Goal: Task Accomplishment & Management: Complete application form

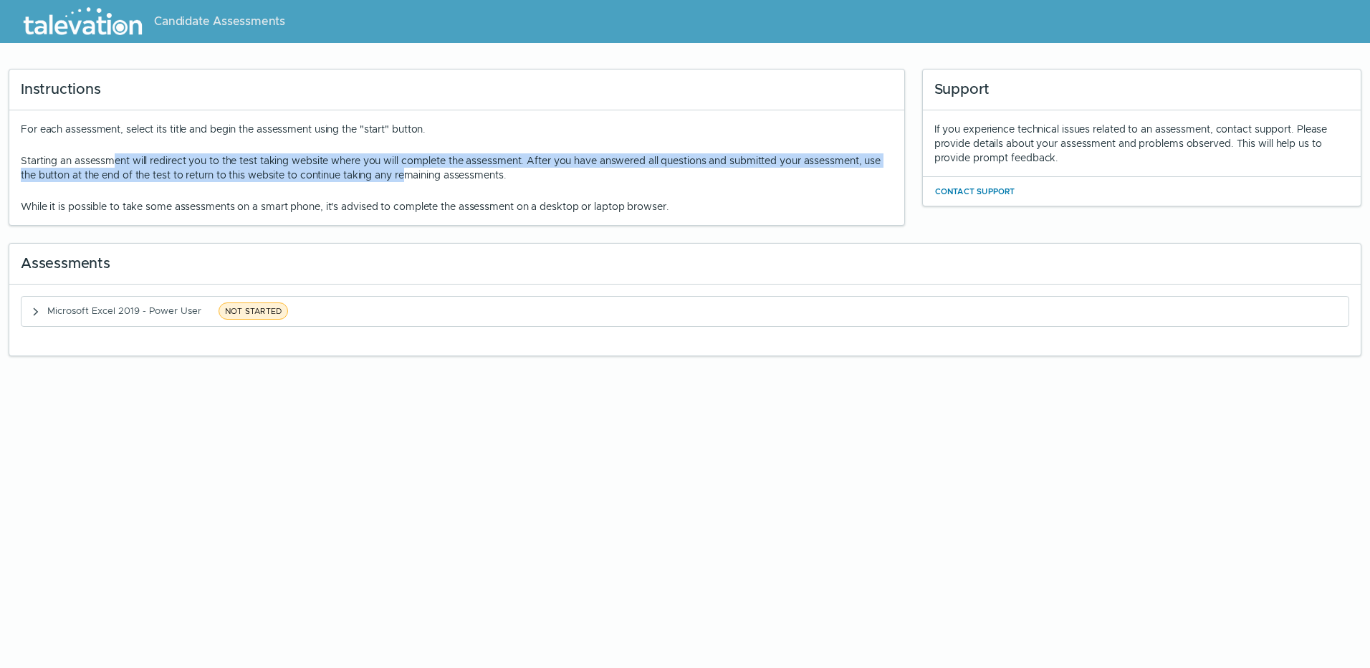
drag, startPoint x: 106, startPoint y: 158, endPoint x: 403, endPoint y: 179, distance: 298.1
click at [403, 179] on p "Starting an assessment will redirect you to the test taking website where you w…" at bounding box center [457, 167] width 872 height 29
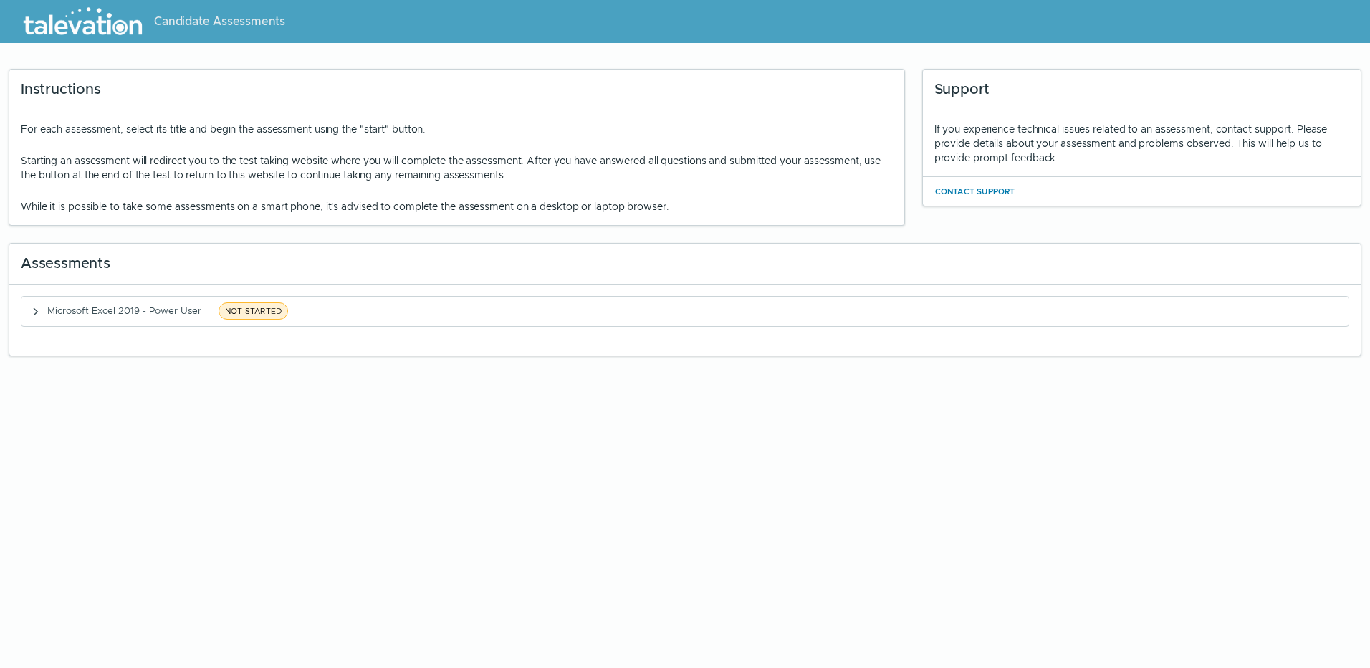
drag, startPoint x: 403, startPoint y: 179, endPoint x: 418, endPoint y: 198, distance: 23.5
click at [418, 198] on div "For each assessment, select its title and begin the assessment using the "start…" at bounding box center [457, 168] width 872 height 92
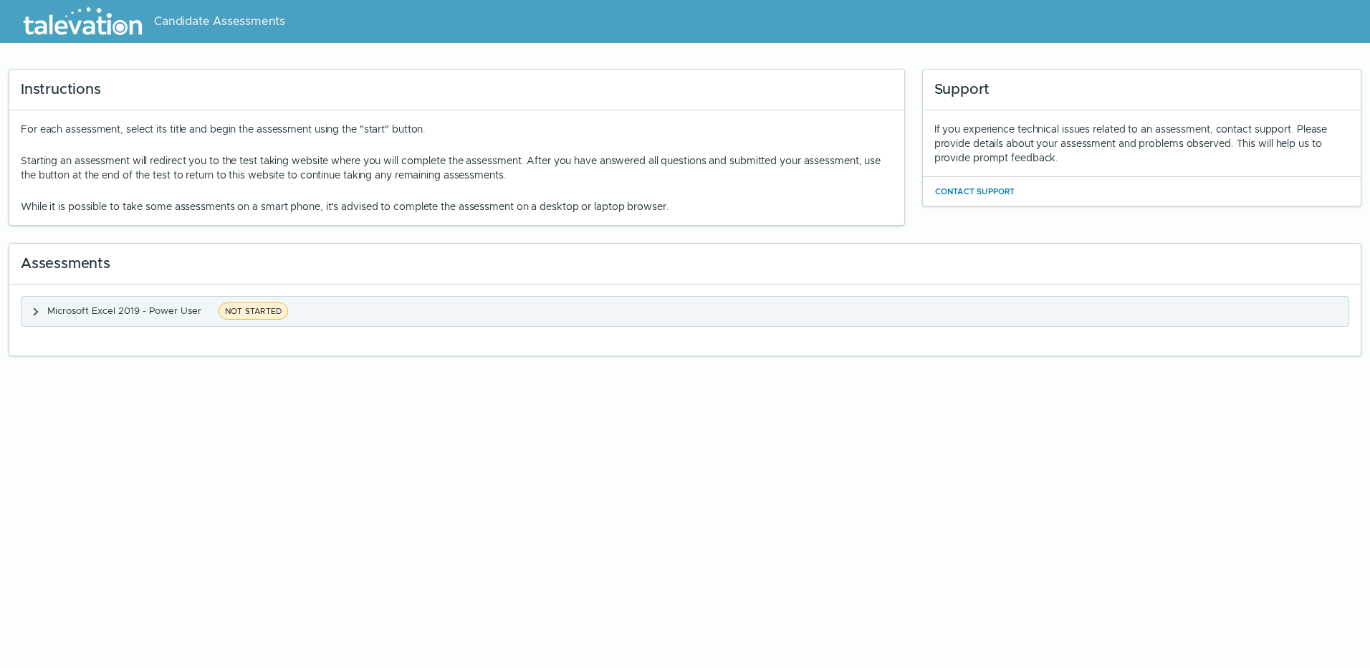
click at [160, 312] on span "Microsoft Excel 2019 - Power User" at bounding box center [124, 311] width 154 height 12
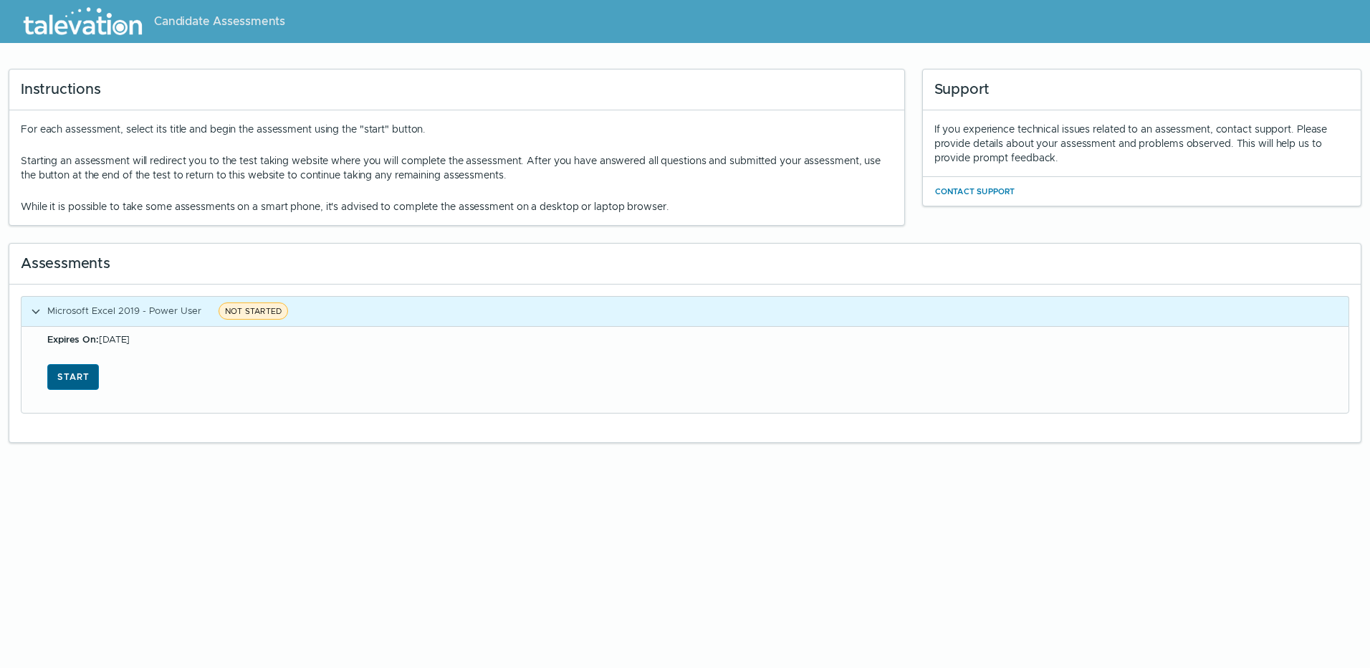
click at [75, 382] on button "Start" at bounding box center [73, 377] width 52 height 26
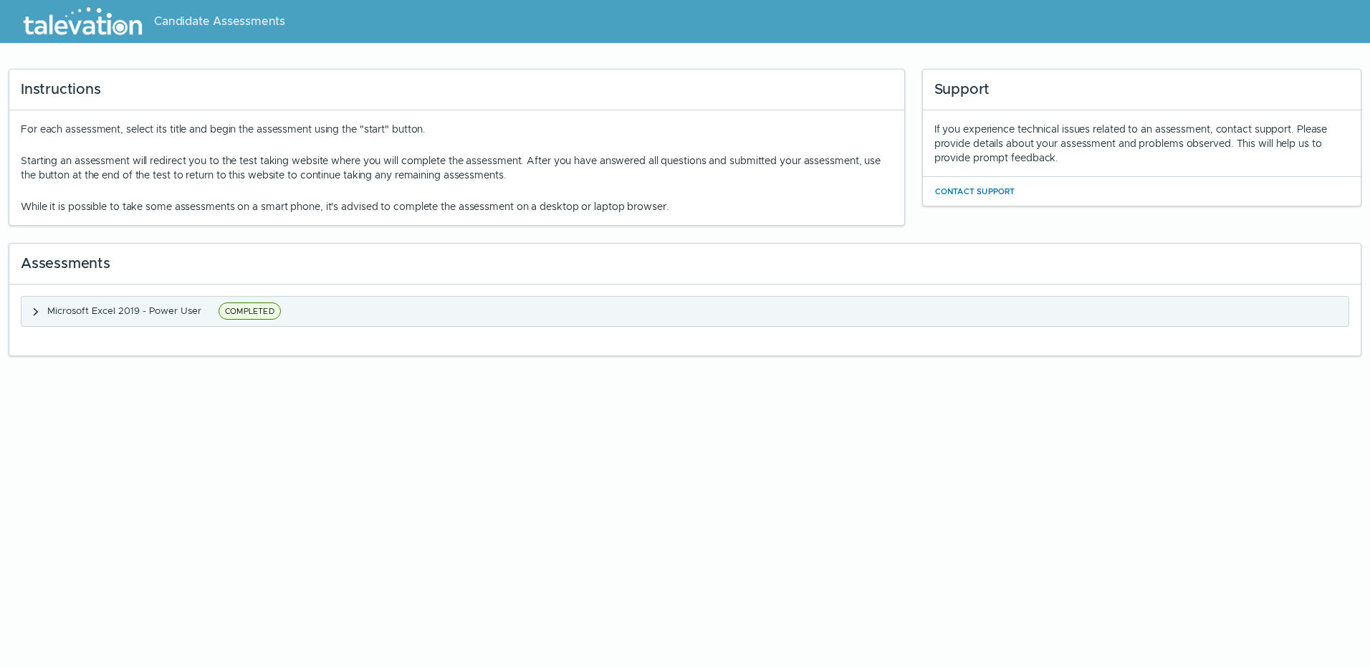
click at [36, 310] on icon "button" at bounding box center [36, 312] width 5 height 8
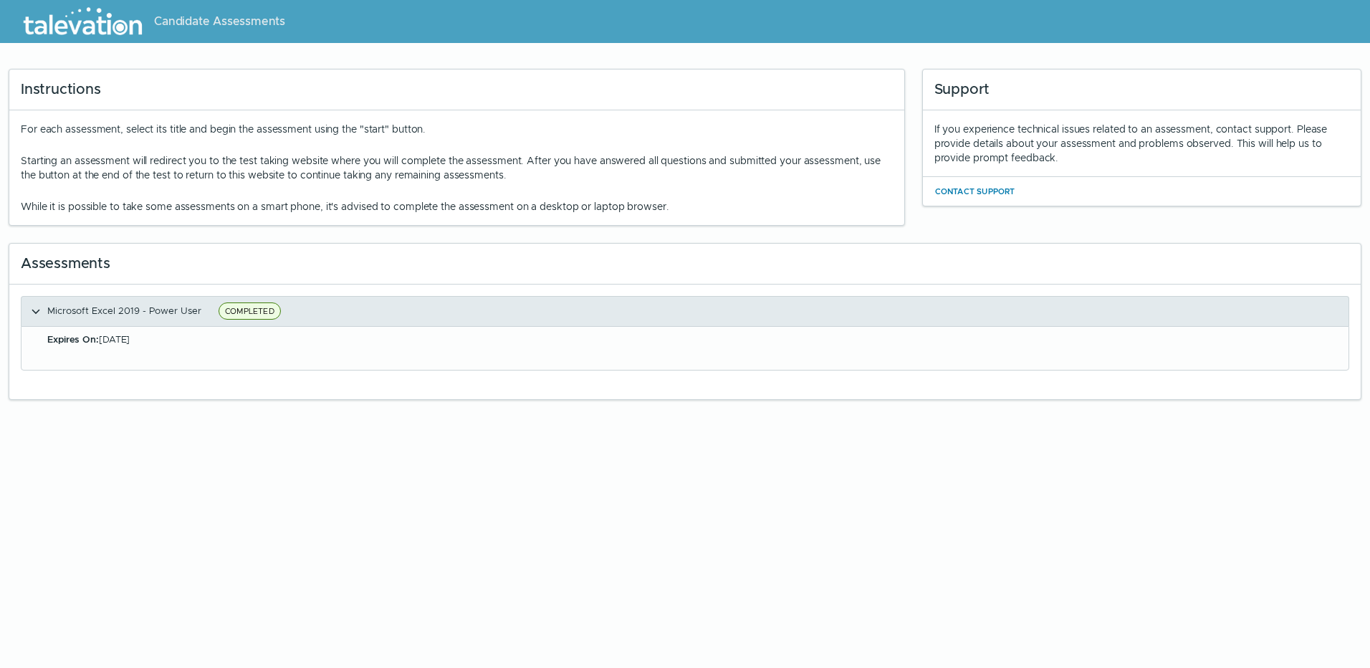
click at [262, 308] on span "COMPLETED" at bounding box center [250, 310] width 62 height 17
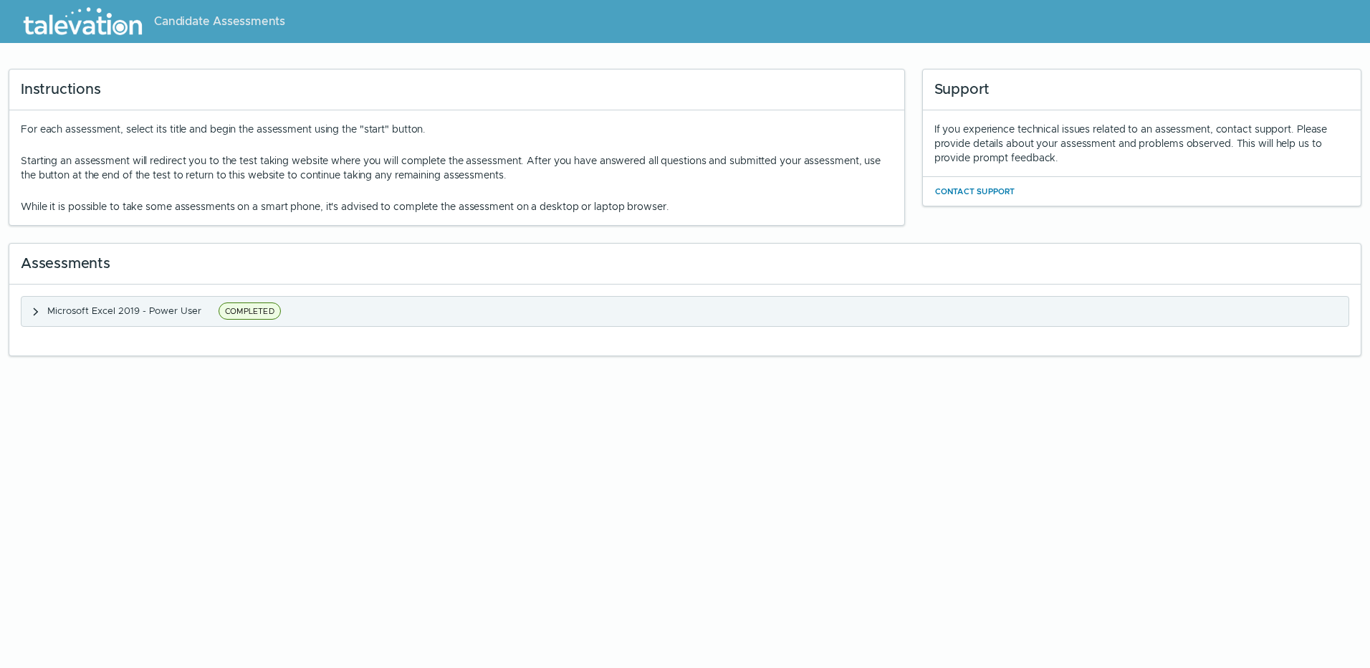
click at [262, 308] on span "COMPLETED" at bounding box center [250, 310] width 62 height 17
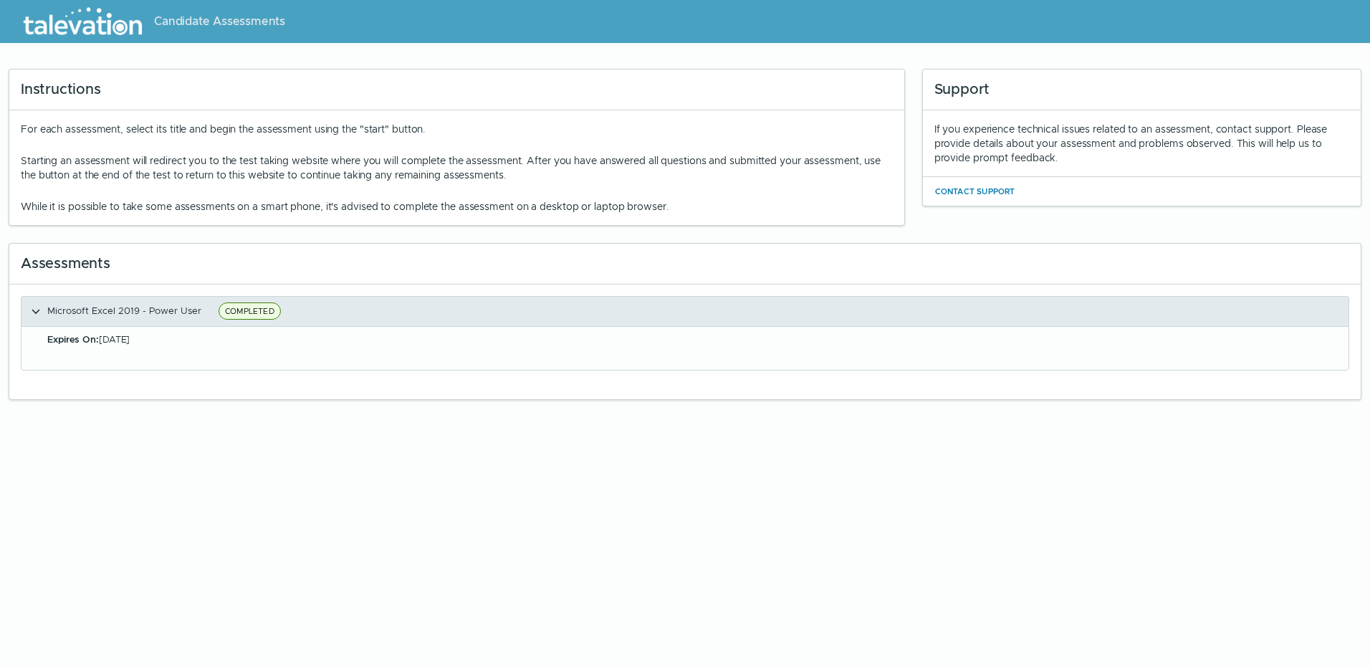
click at [385, 315] on button "Microsoft Excel 2019 - Power User COMPLETED" at bounding box center [684, 311] width 1327 height 29
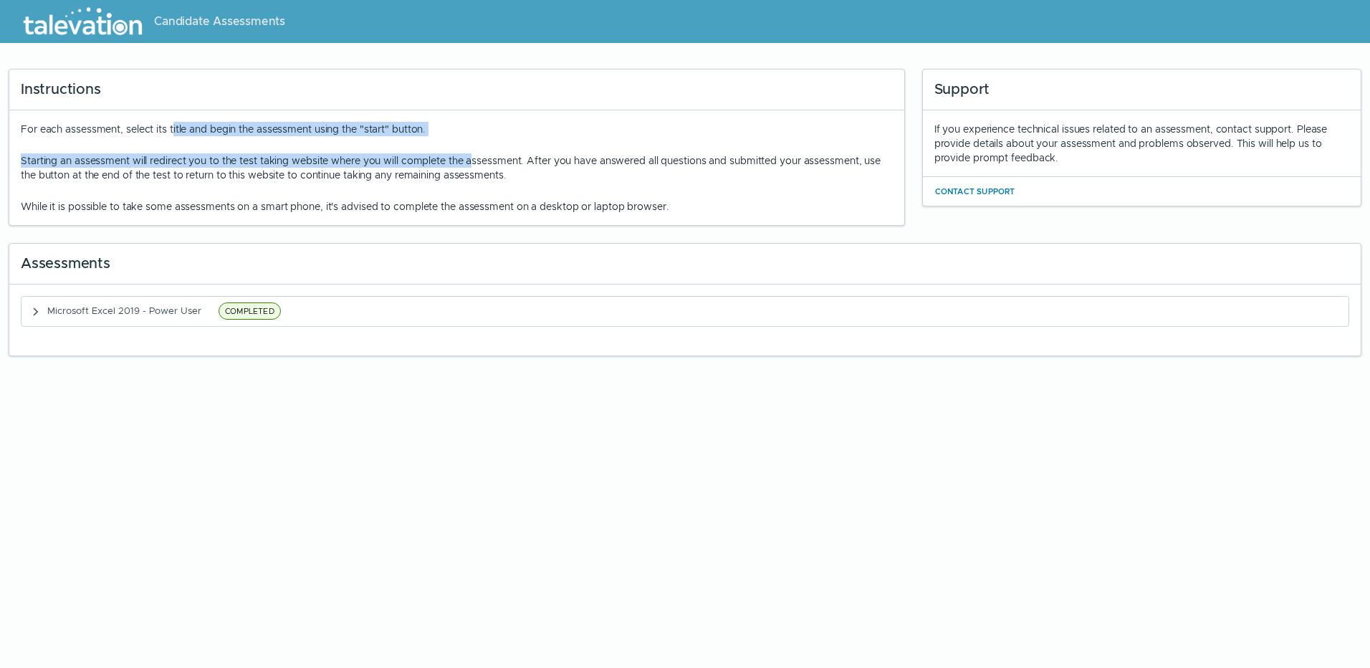
drag, startPoint x: 220, startPoint y: 138, endPoint x: 471, endPoint y: 164, distance: 252.2
click at [471, 164] on div "For each assessment, select its title and begin the assessment using the "start…" at bounding box center [456, 167] width 895 height 115
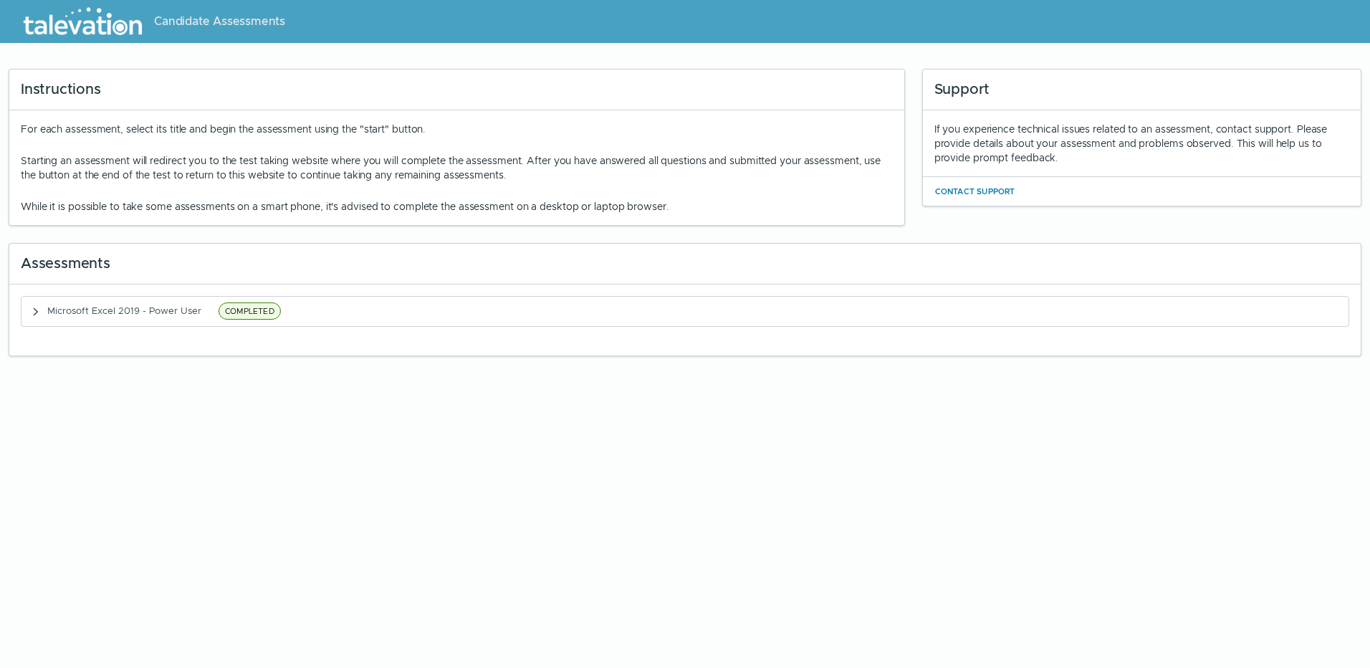
drag, startPoint x: 471, startPoint y: 164, endPoint x: 398, endPoint y: 180, distance: 74.1
click at [502, 204] on p "While it is possible to take some assessments on a smart phone, it's advised to…" at bounding box center [457, 206] width 872 height 14
drag, startPoint x: 273, startPoint y: 161, endPoint x: 332, endPoint y: 166, distance: 59.0
click at [332, 166] on p "Starting an assessment will redirect you to the test taking website where you w…" at bounding box center [457, 167] width 872 height 29
drag, startPoint x: 332, startPoint y: 166, endPoint x: 370, endPoint y: 197, distance: 49.5
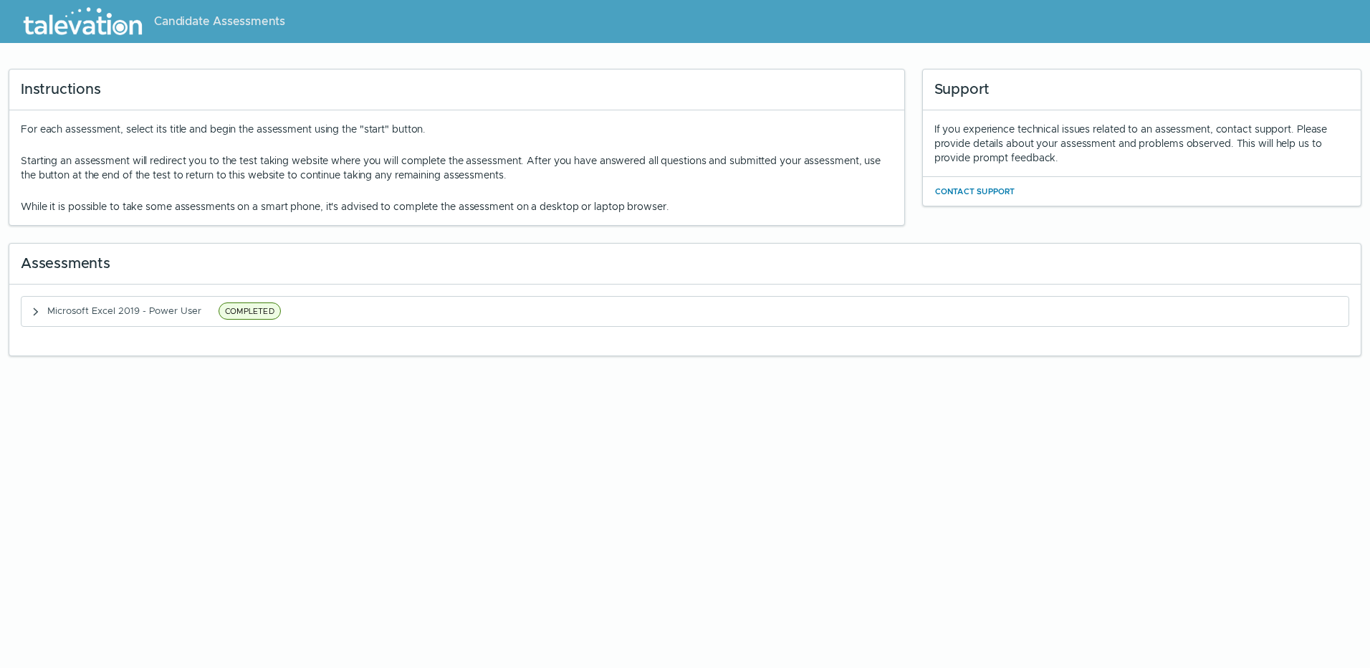
click at [370, 197] on div "For each assessment, select its title and begin the assessment using the "start…" at bounding box center [457, 168] width 872 height 92
drag, startPoint x: 207, startPoint y: 174, endPoint x: 307, endPoint y: 176, distance: 99.6
click at [307, 176] on p "Starting an assessment will redirect you to the test taking website where you w…" at bounding box center [457, 167] width 872 height 29
drag, startPoint x: 307, startPoint y: 176, endPoint x: 332, endPoint y: 196, distance: 32.7
click at [332, 196] on div "For each assessment, select its title and begin the assessment using the "start…" at bounding box center [457, 168] width 872 height 92
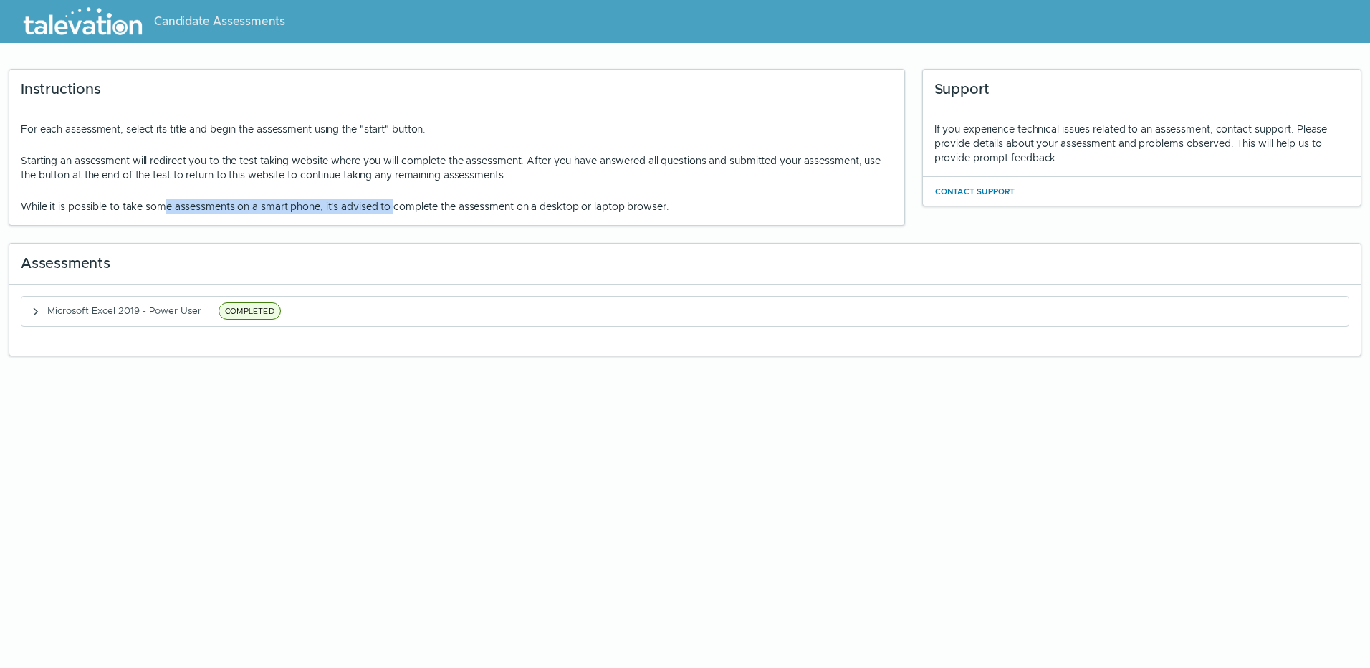
drag, startPoint x: 162, startPoint y: 209, endPoint x: 391, endPoint y: 199, distance: 229.5
click at [391, 199] on p "While it is possible to take some assessments on a smart phone, it's advised to…" at bounding box center [457, 206] width 872 height 14
drag, startPoint x: 391, startPoint y: 199, endPoint x: 444, endPoint y: 216, distance: 55.5
click at [444, 216] on div "For each assessment, select its title and begin the assessment using the "start…" at bounding box center [456, 167] width 895 height 115
click at [233, 25] on span "Candidate Assessments" at bounding box center [219, 21] width 131 height 17
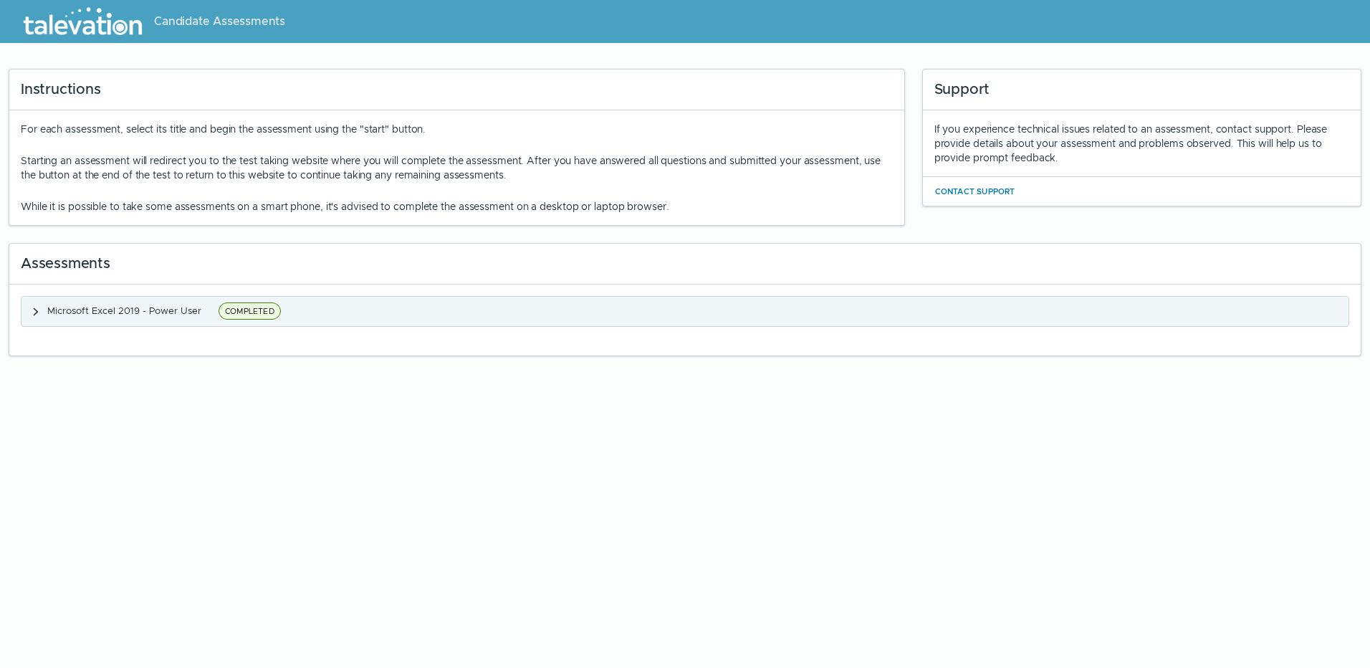
click at [163, 312] on span "Microsoft Excel 2019 - Power User" at bounding box center [124, 311] width 154 height 12
